Goal: Task Accomplishment & Management: Complete application form

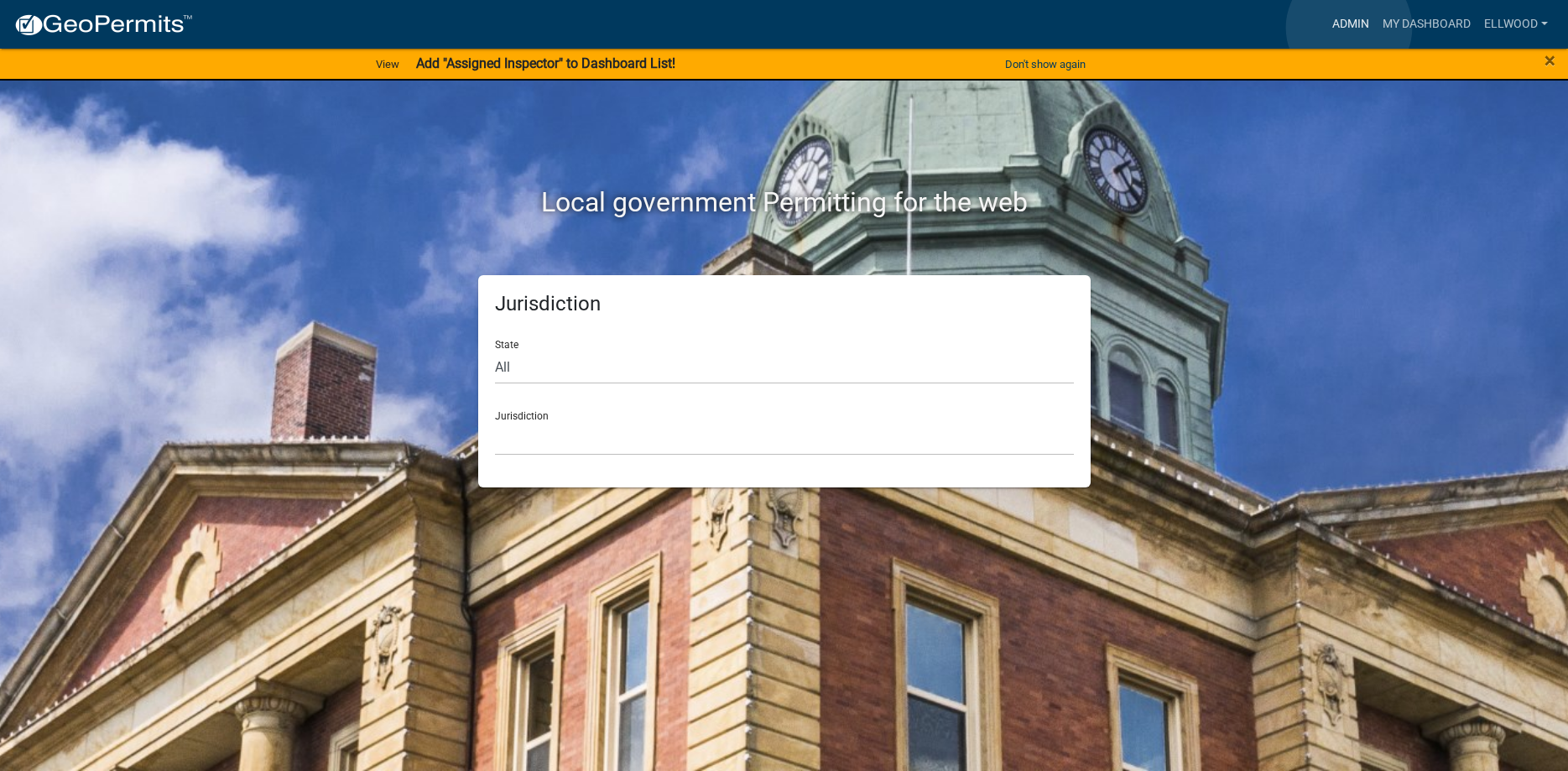
click at [1350, 28] on link "Admin" at bounding box center [1351, 24] width 50 height 32
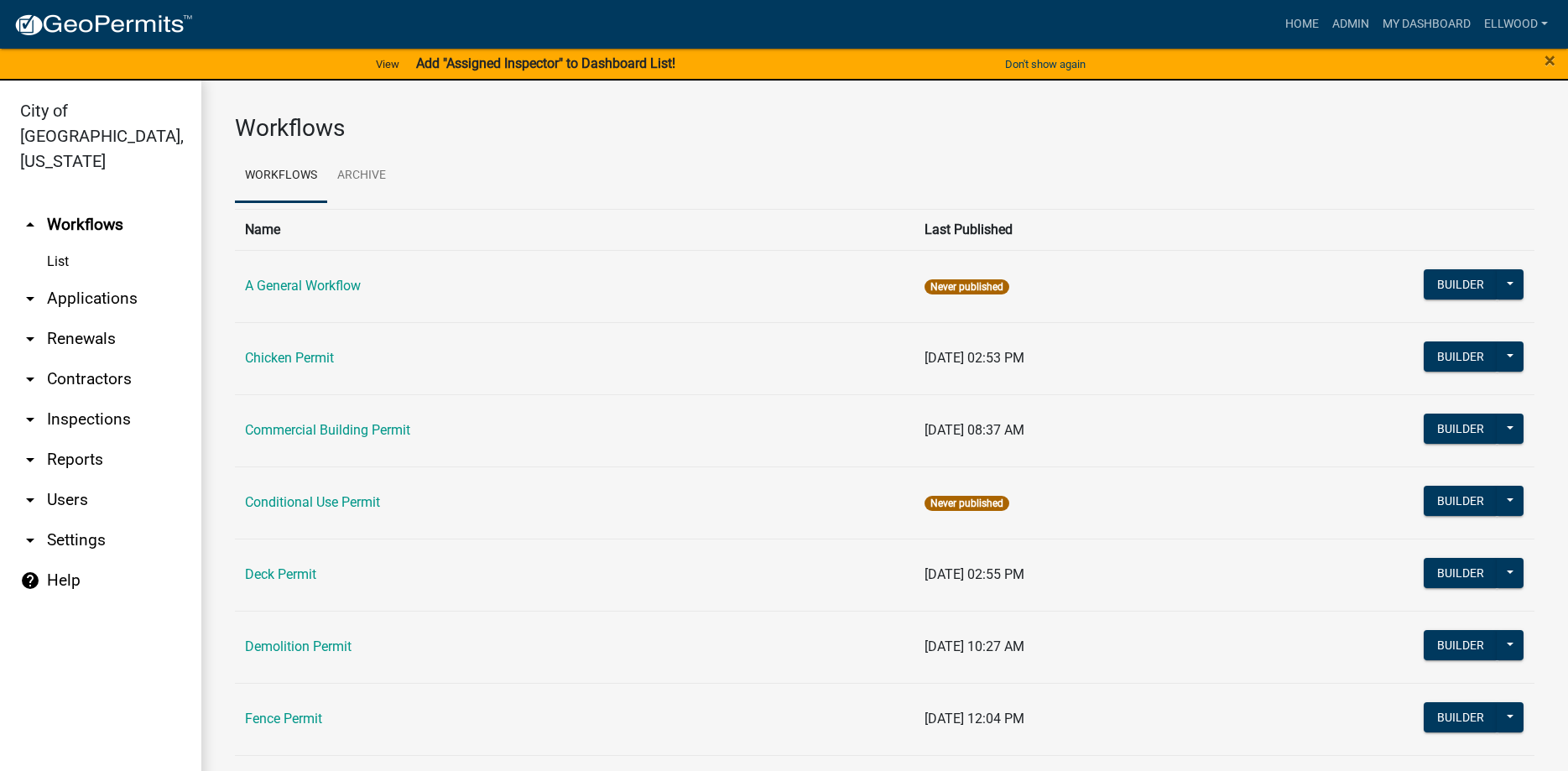
click at [337, 426] on link "Commercial Building Permit" at bounding box center [327, 429] width 165 height 16
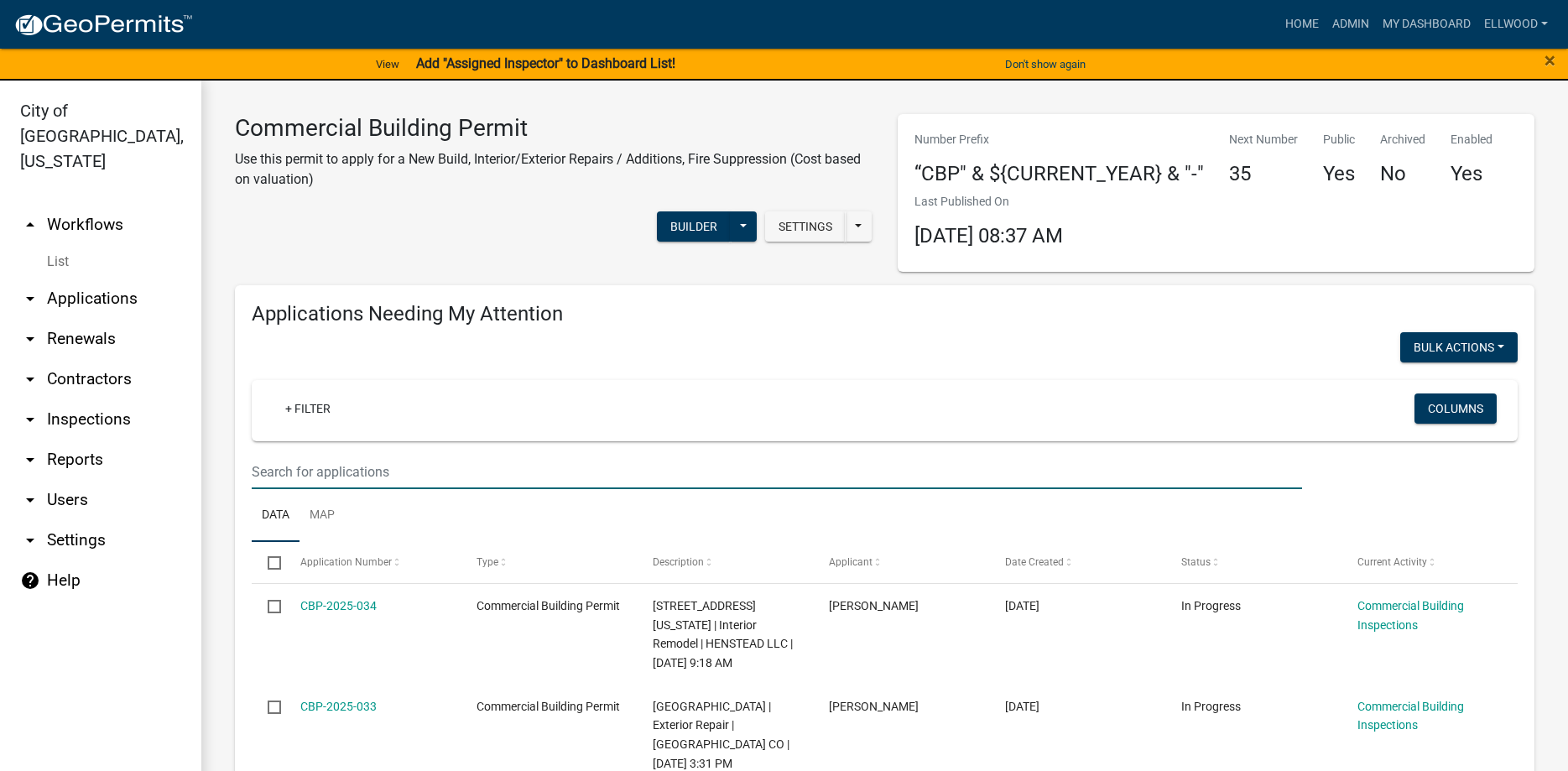
click at [326, 466] on input "text" at bounding box center [778, 472] width 1051 height 35
type input "les"
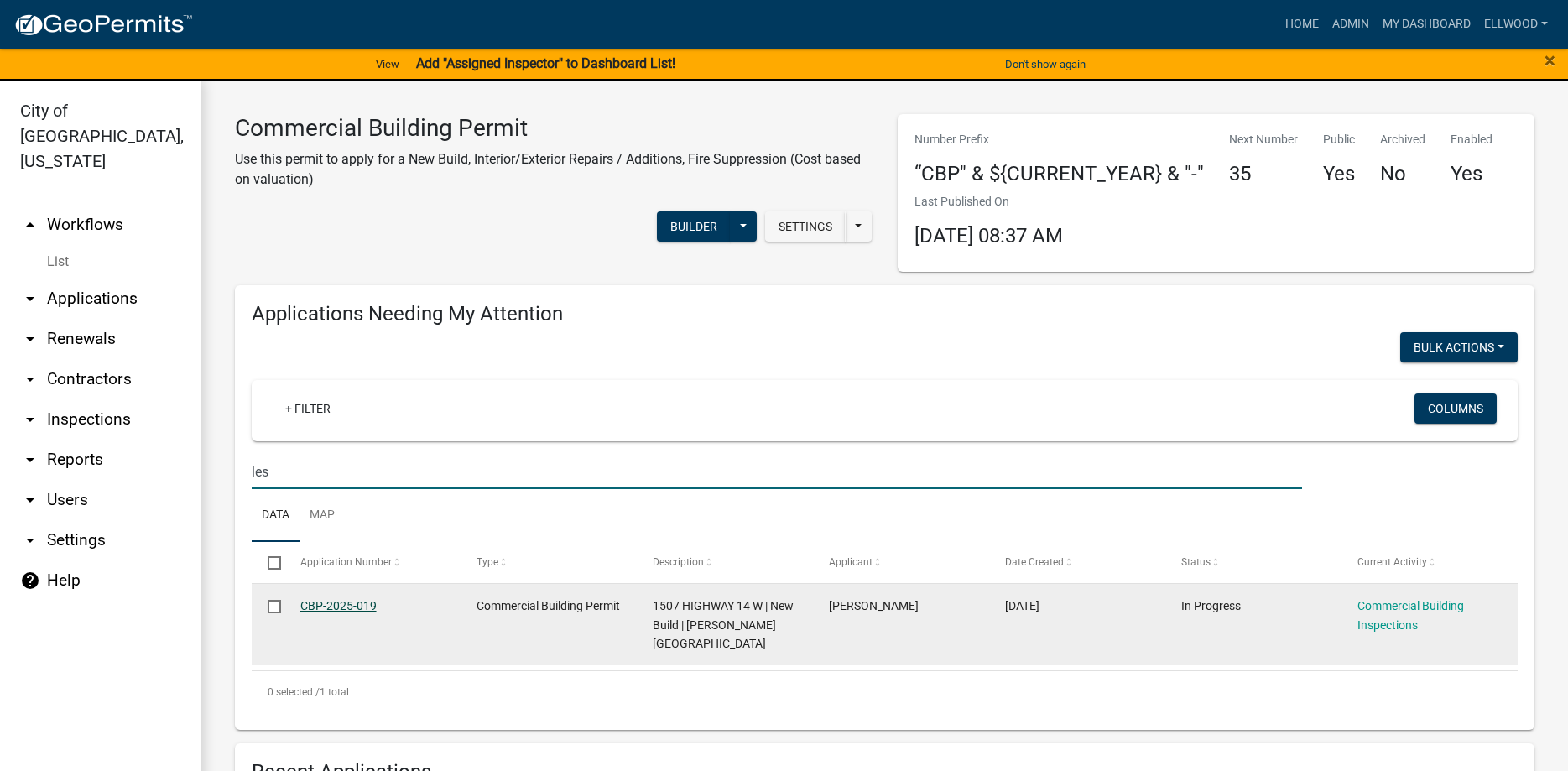
click at [359, 602] on link "CBP-2025-019" at bounding box center [338, 605] width 76 height 14
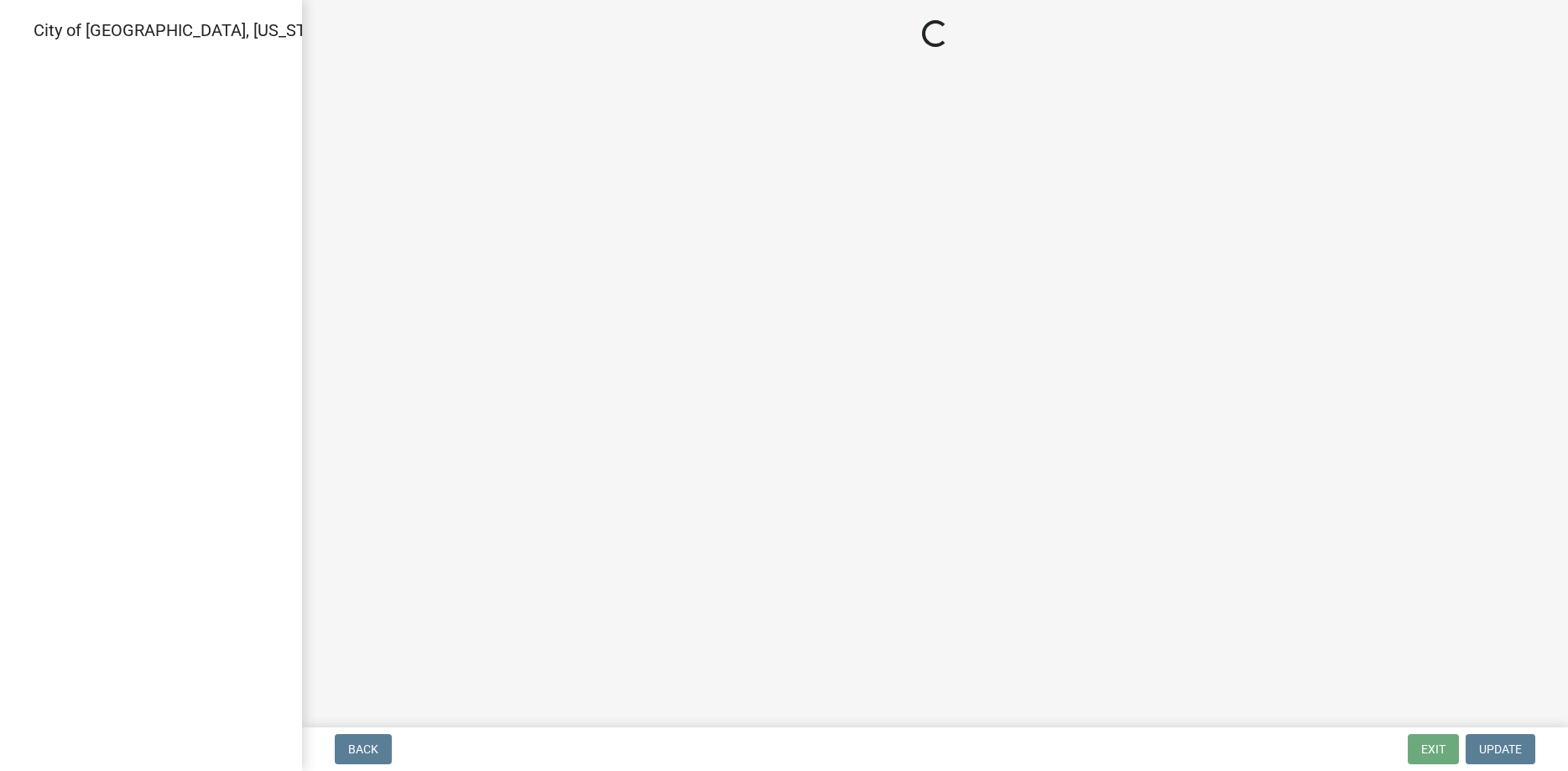
select select "805d55ac-e238-4e04-8f8e-acc067f36c3e"
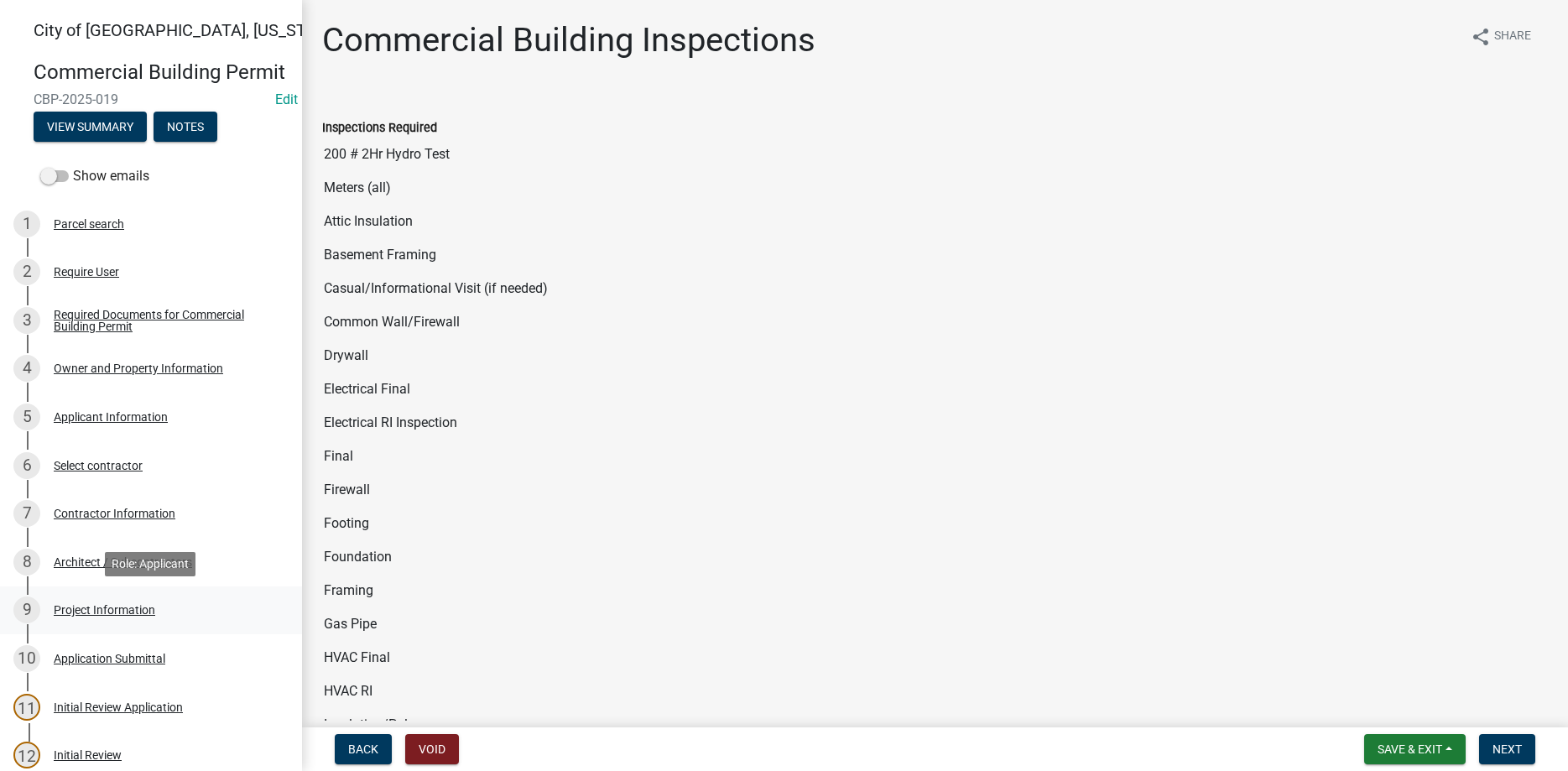
click at [105, 612] on div "Project Information" at bounding box center [105, 610] width 102 height 12
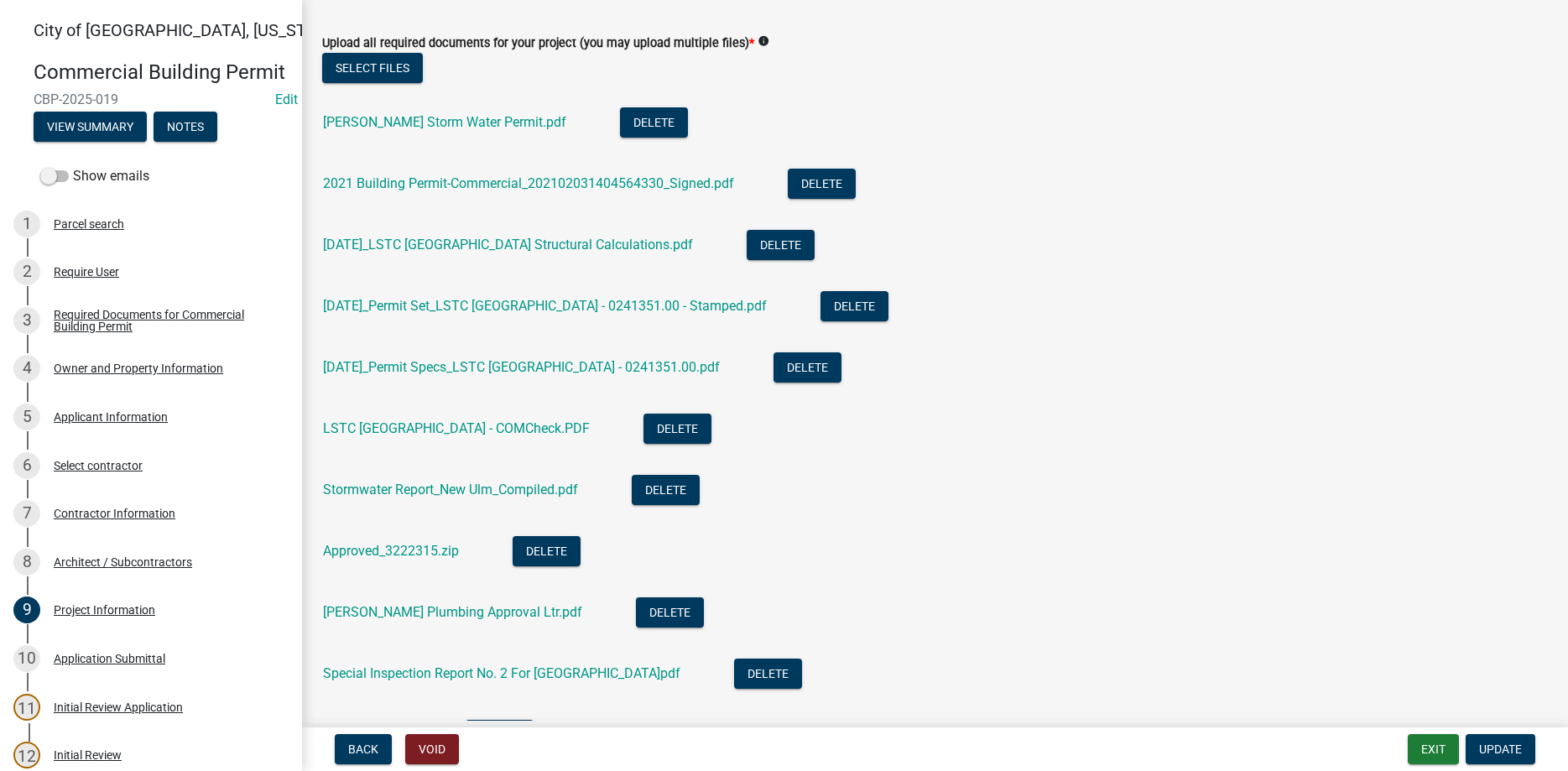
scroll to position [905, 0]
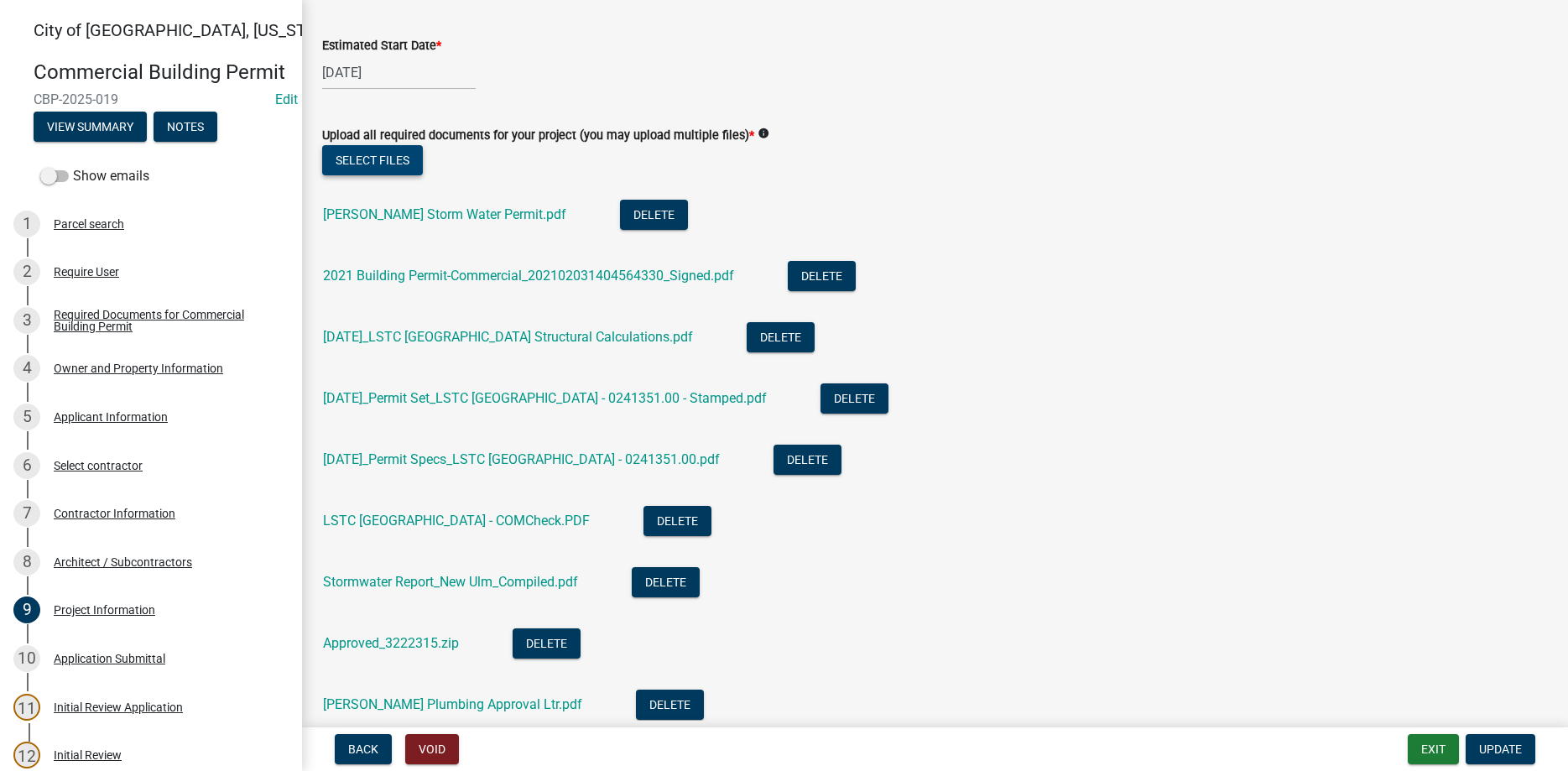
click at [373, 158] on button "Select files" at bounding box center [372, 160] width 101 height 30
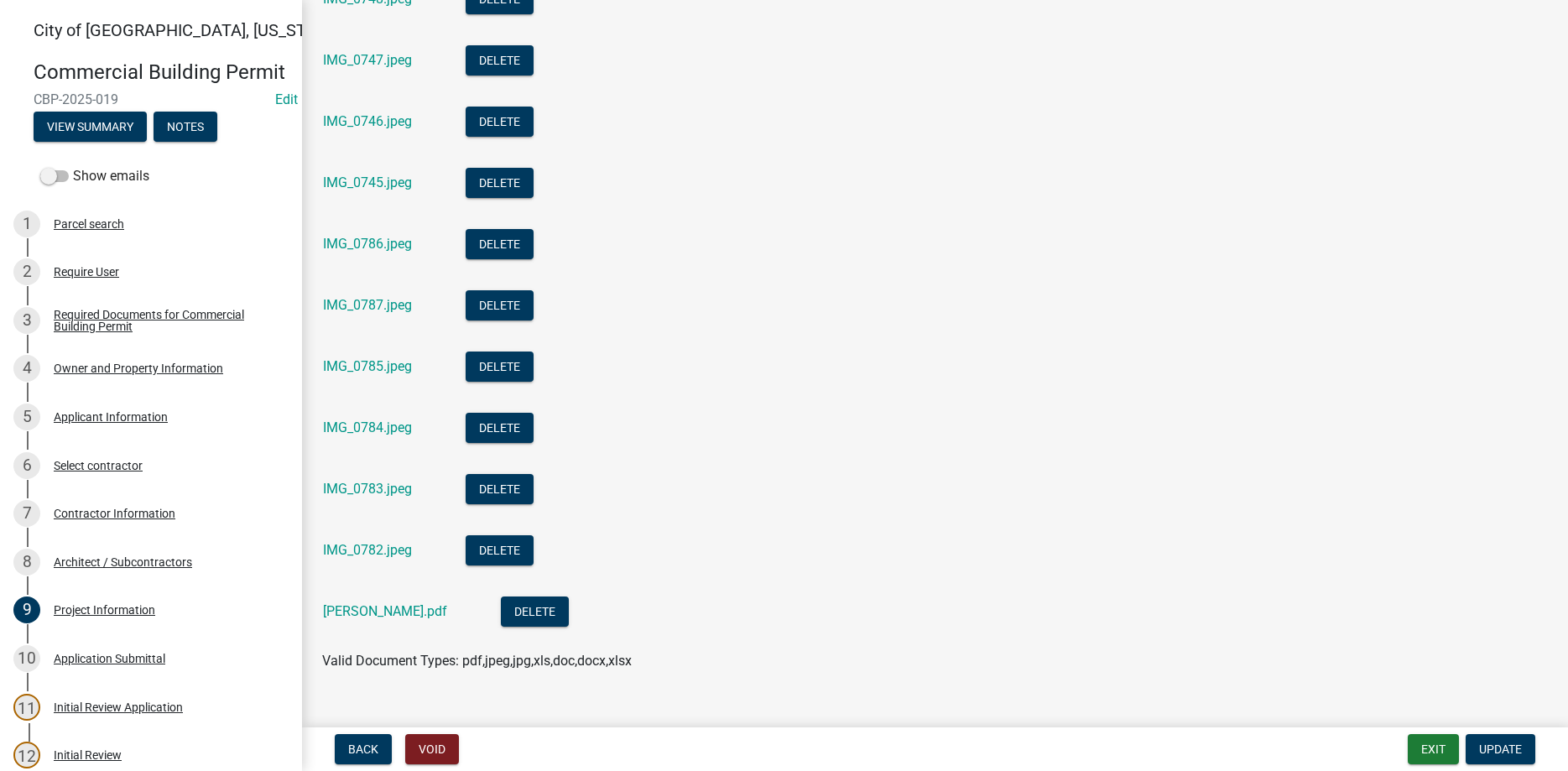
scroll to position [1826, 0]
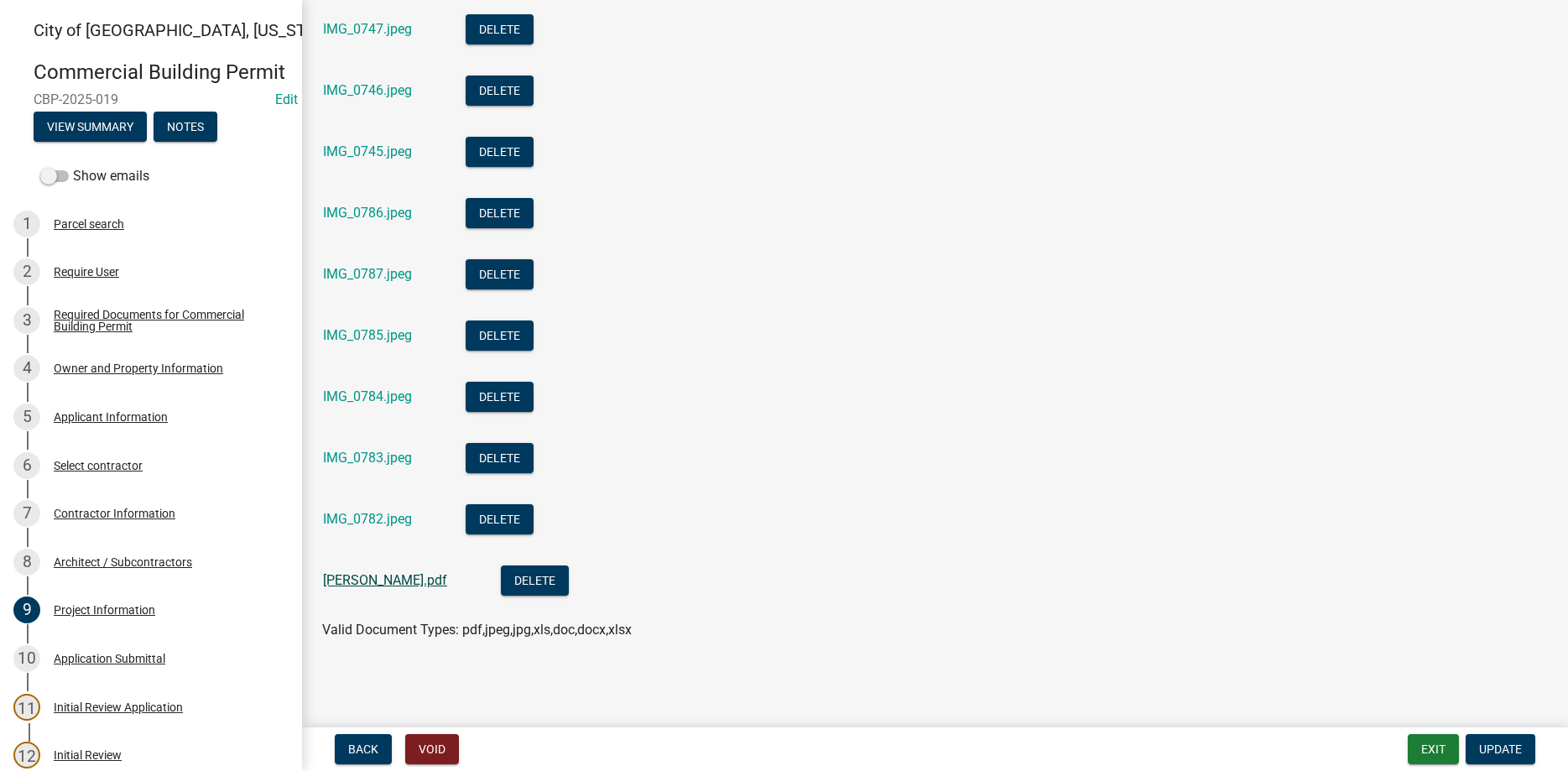
click at [353, 578] on link "[PERSON_NAME].pdf" at bounding box center [384, 579] width 124 height 16
click at [1520, 749] on span "Update" at bounding box center [1500, 749] width 43 height 14
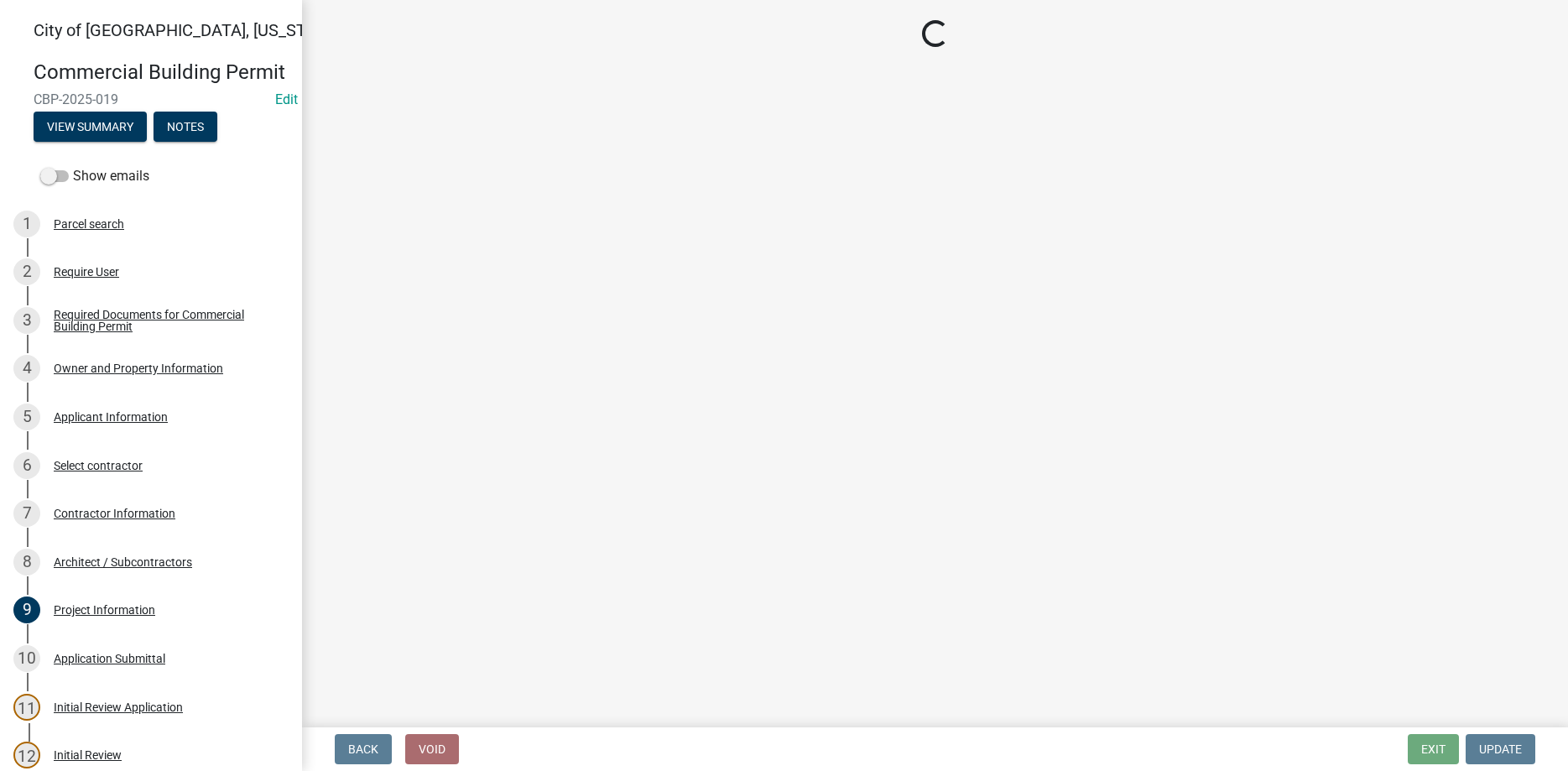
select select "805d55ac-e238-4e04-8f8e-acc067f36c3e"
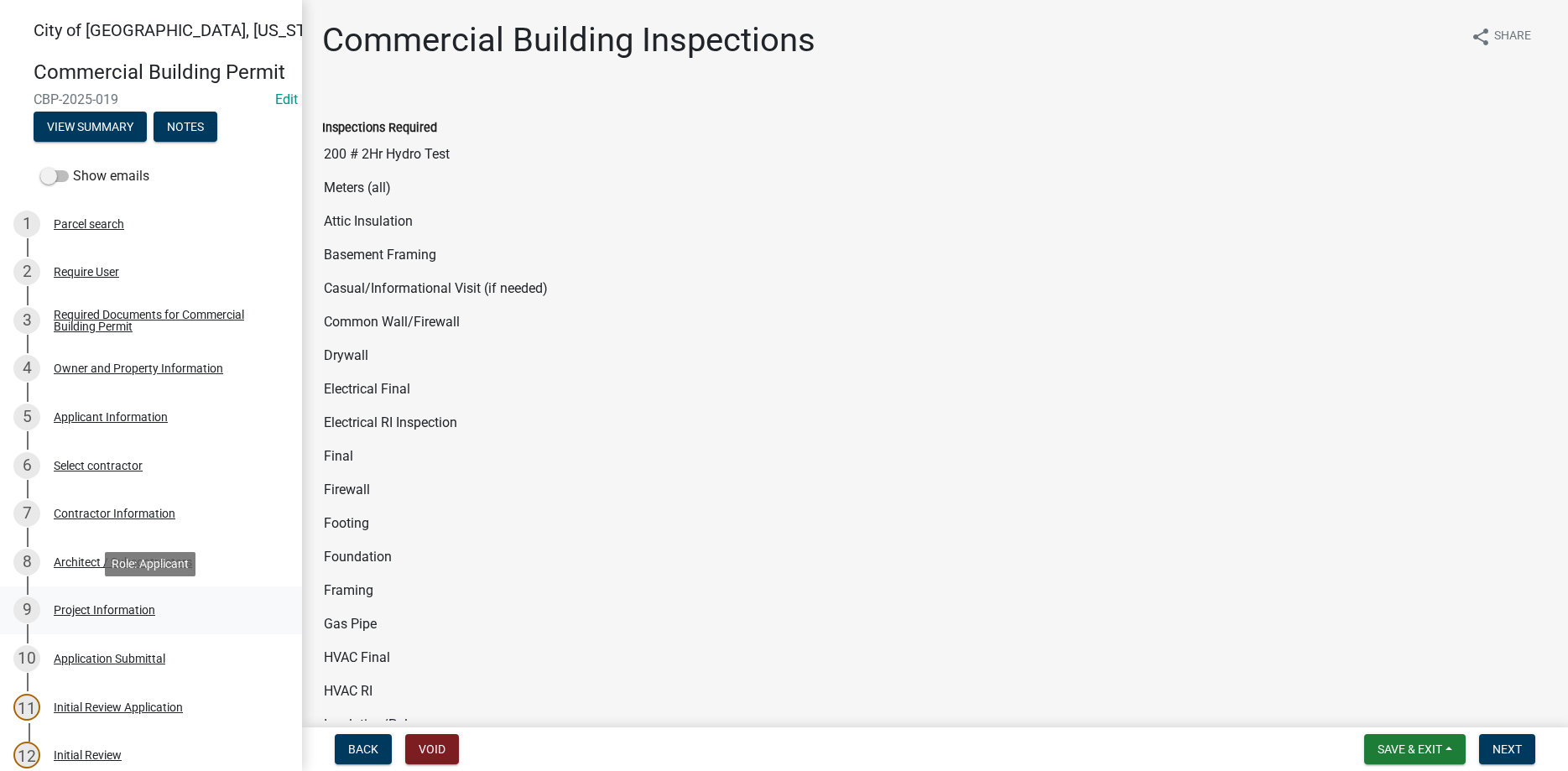
click at [143, 611] on div "Project Information" at bounding box center [105, 610] width 102 height 12
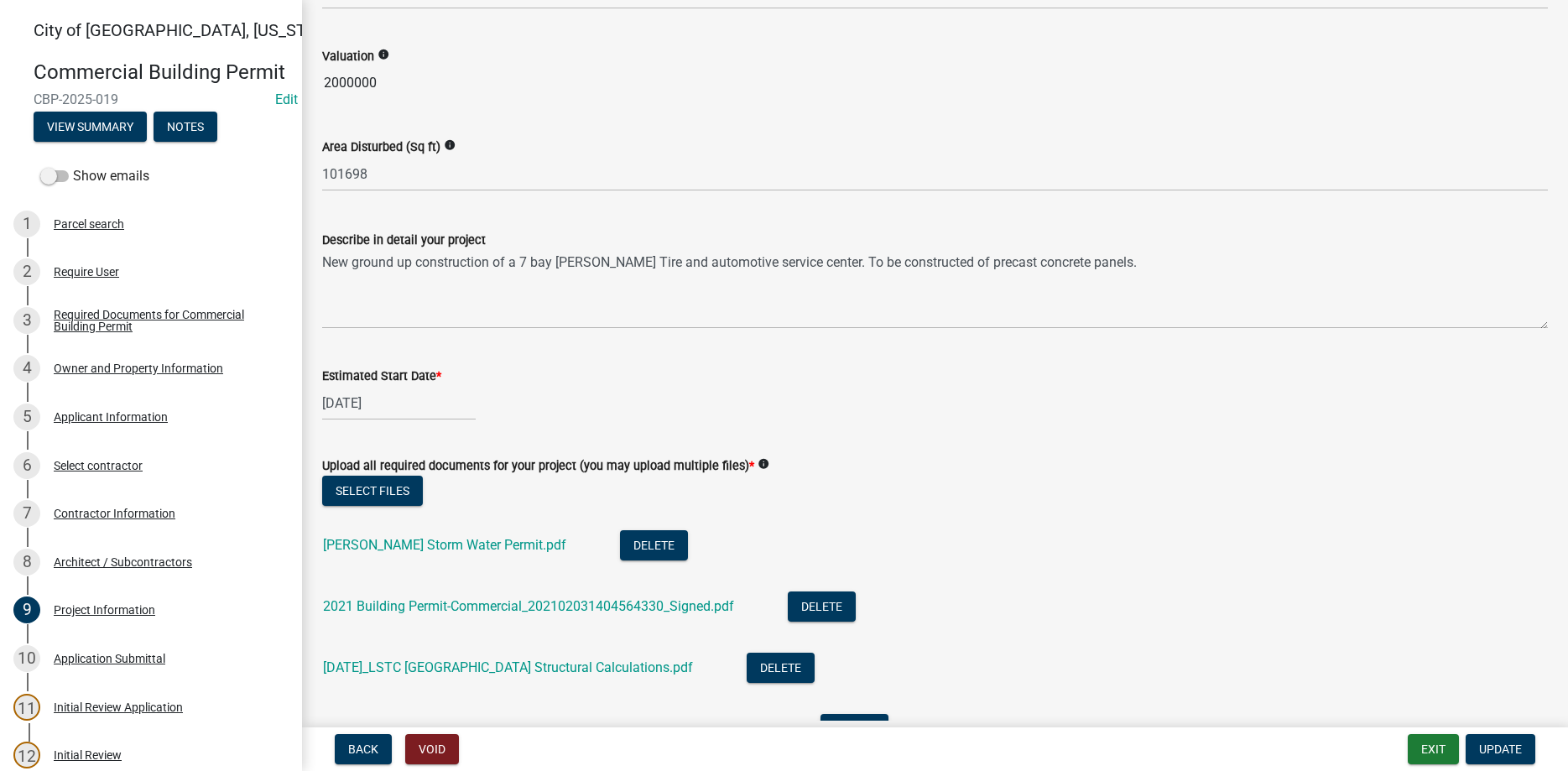
scroll to position [1243, 0]
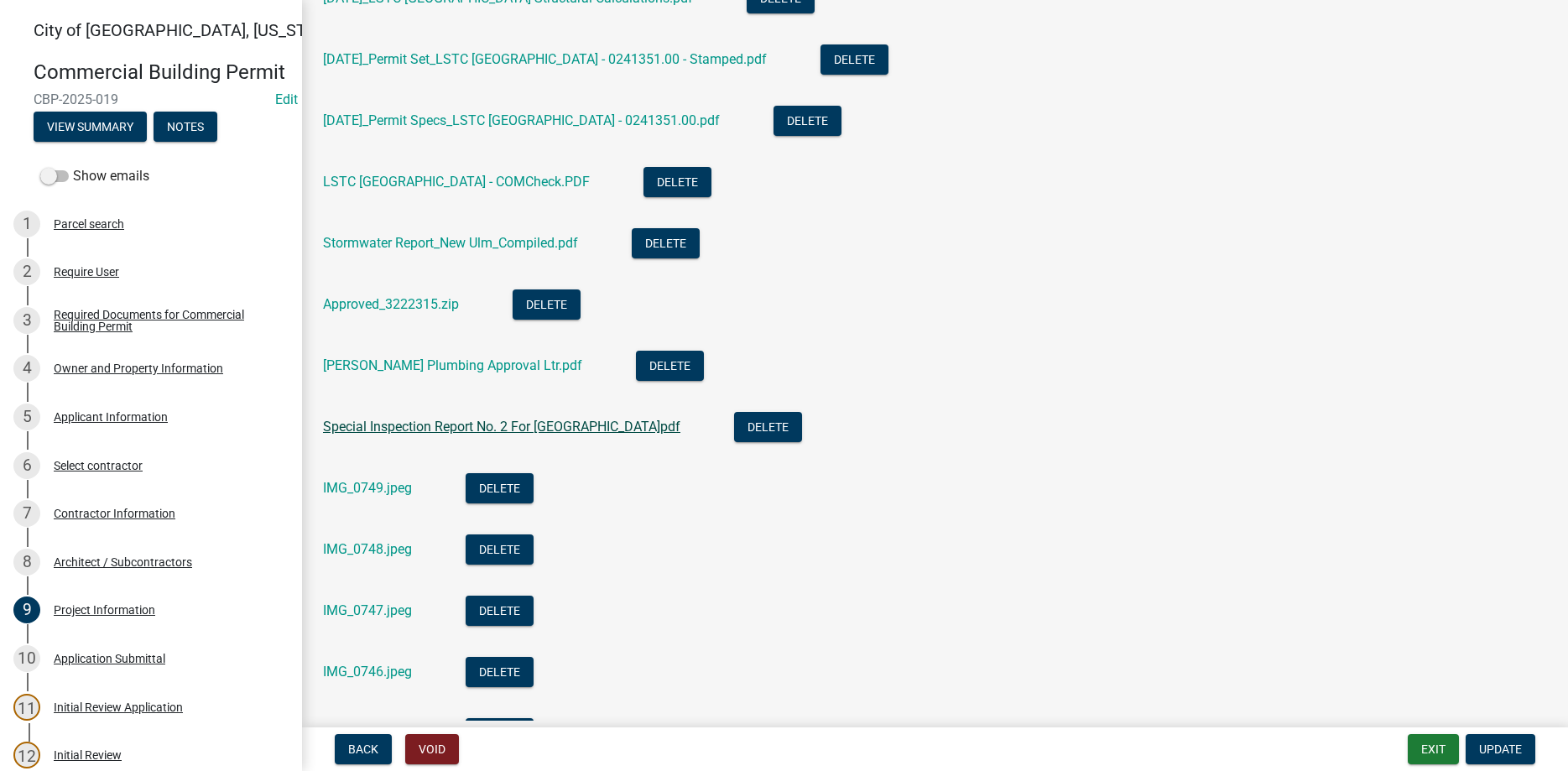
click at [527, 423] on link "Special Inspection Report No. 2 For [GEOGRAPHIC_DATA]pdf" at bounding box center [502, 426] width 358 height 16
click at [373, 301] on link "Approved_3222315.zip" at bounding box center [391, 303] width 136 height 16
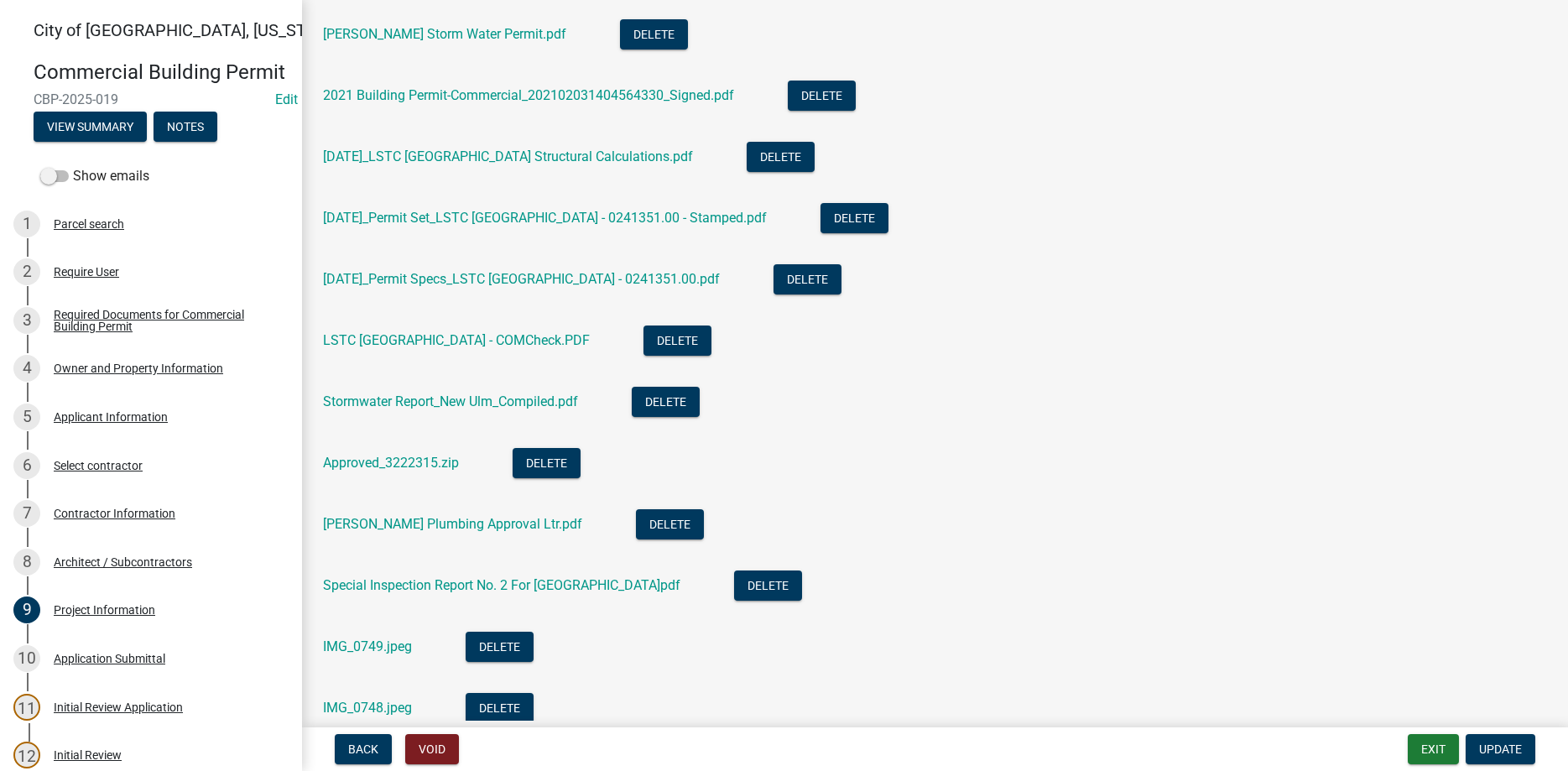
scroll to position [1052, 0]
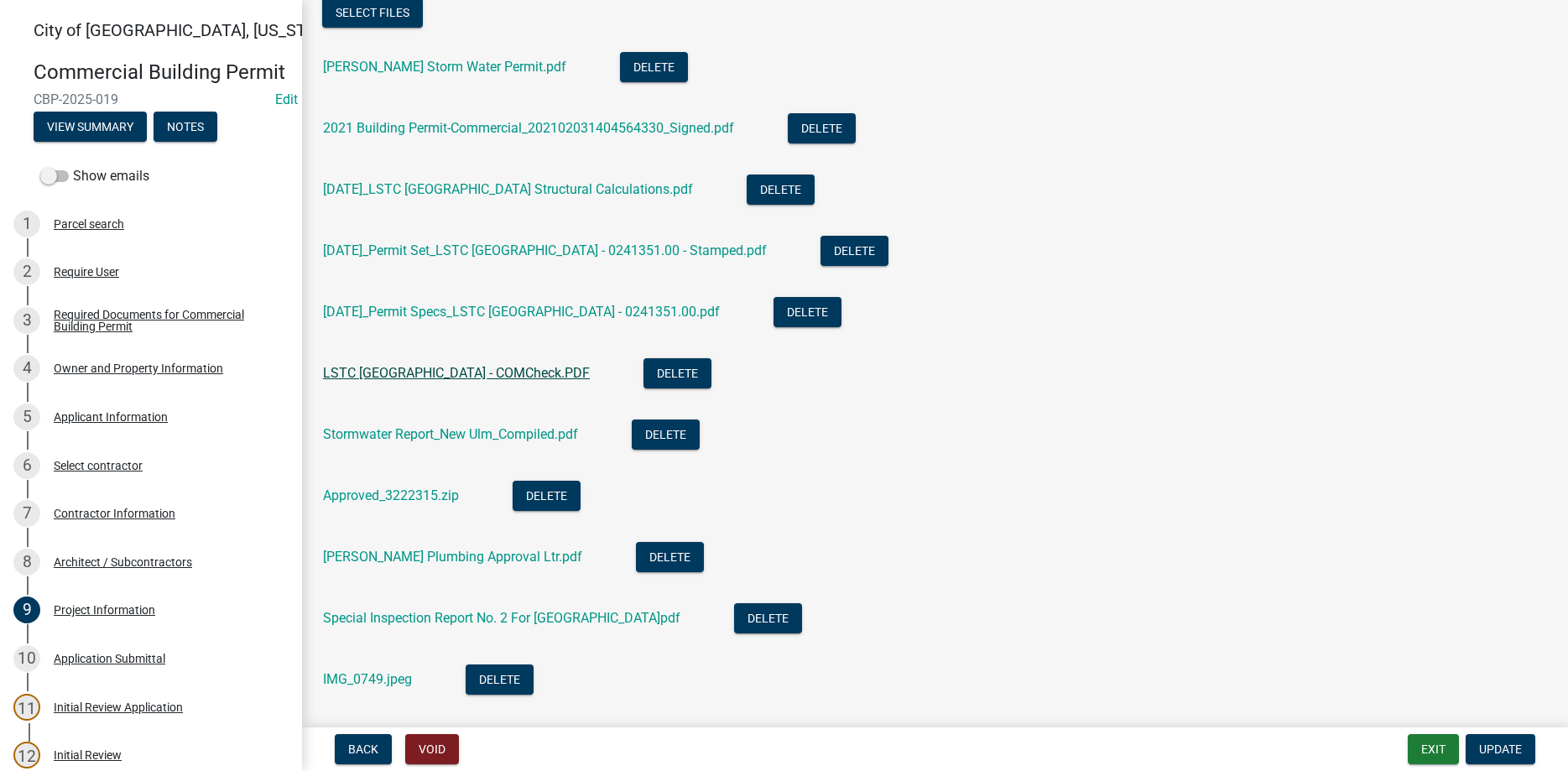
click at [469, 380] on link "LSTC [GEOGRAPHIC_DATA] - COMCheck.PDF" at bounding box center [456, 372] width 267 height 16
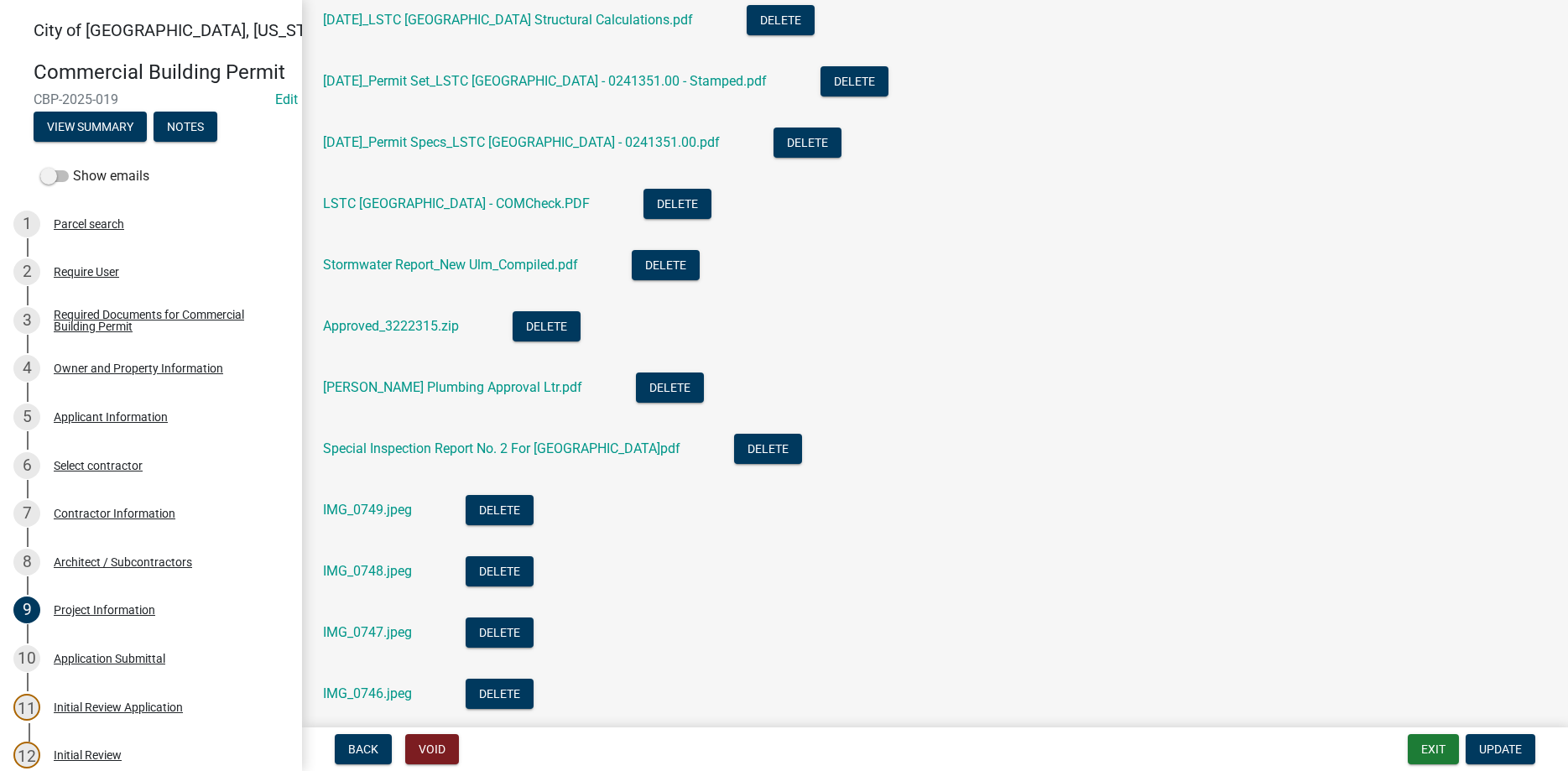
scroll to position [1435, 0]
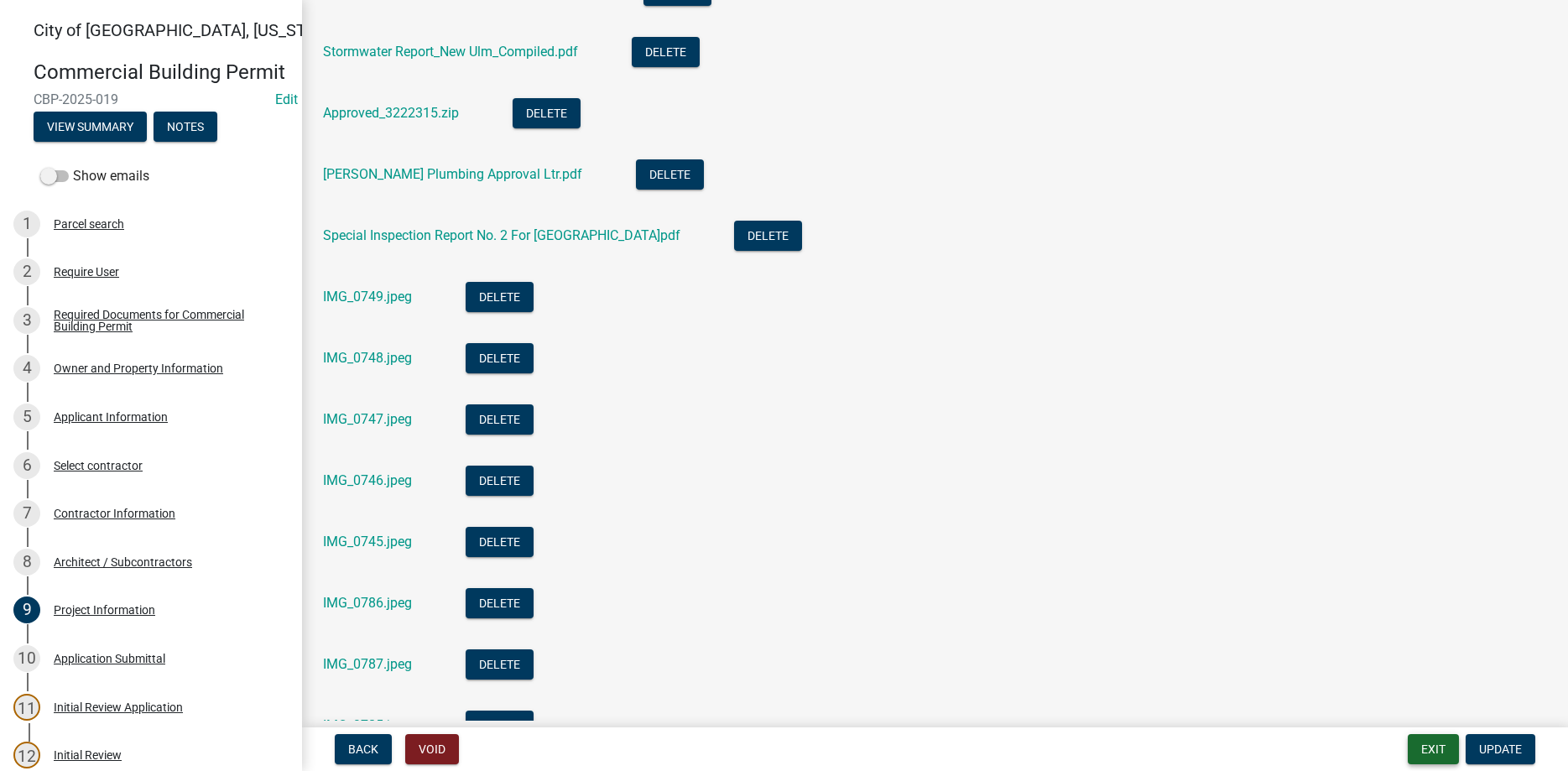
click at [1427, 747] on button "Exit" at bounding box center [1434, 749] width 51 height 30
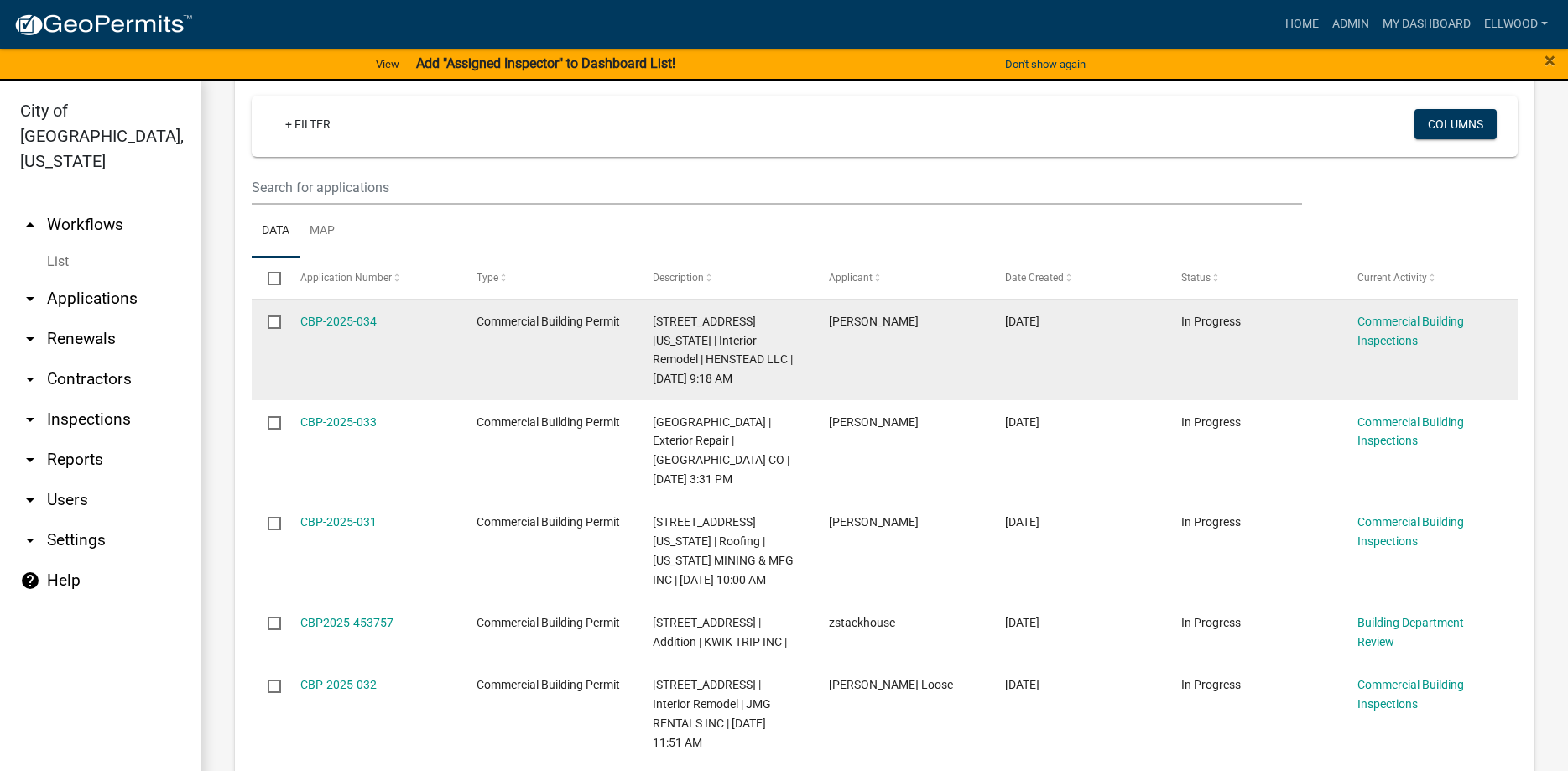
scroll to position [287, 0]
